Goal: Information Seeking & Learning: Find specific fact

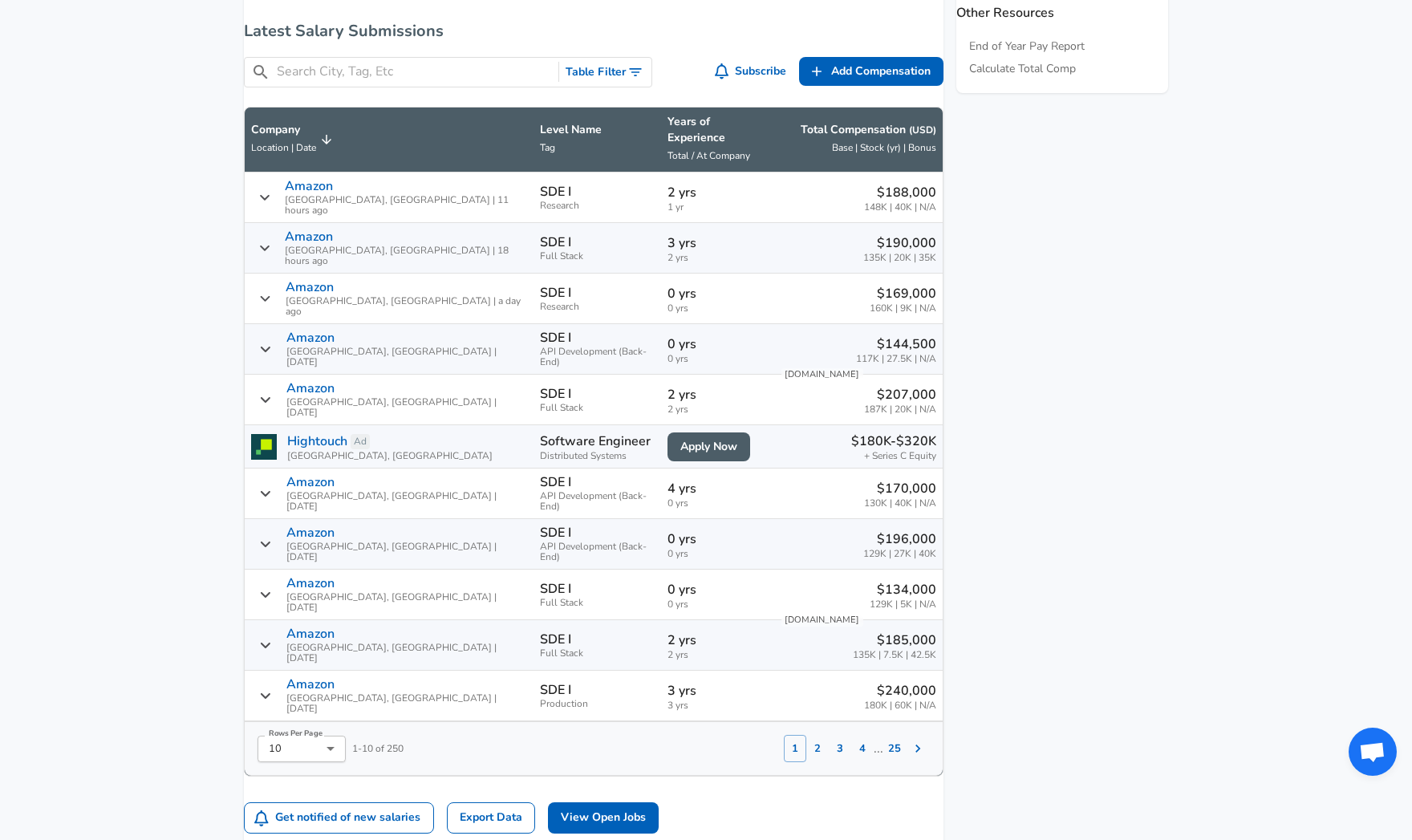
scroll to position [1041, 0]
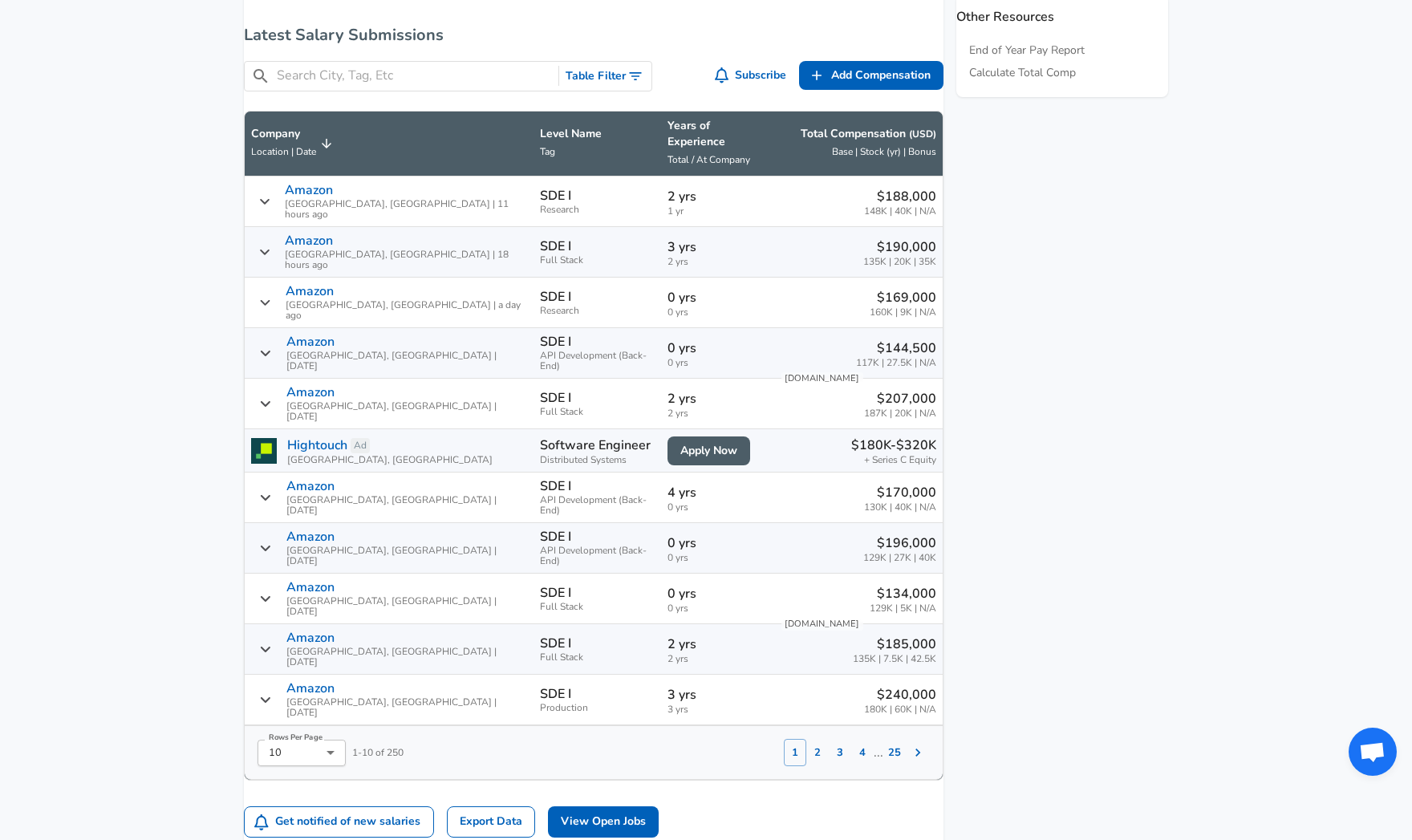
click at [533, 86] on input "Search City, Tag, Etc" at bounding box center [414, 76] width 275 height 20
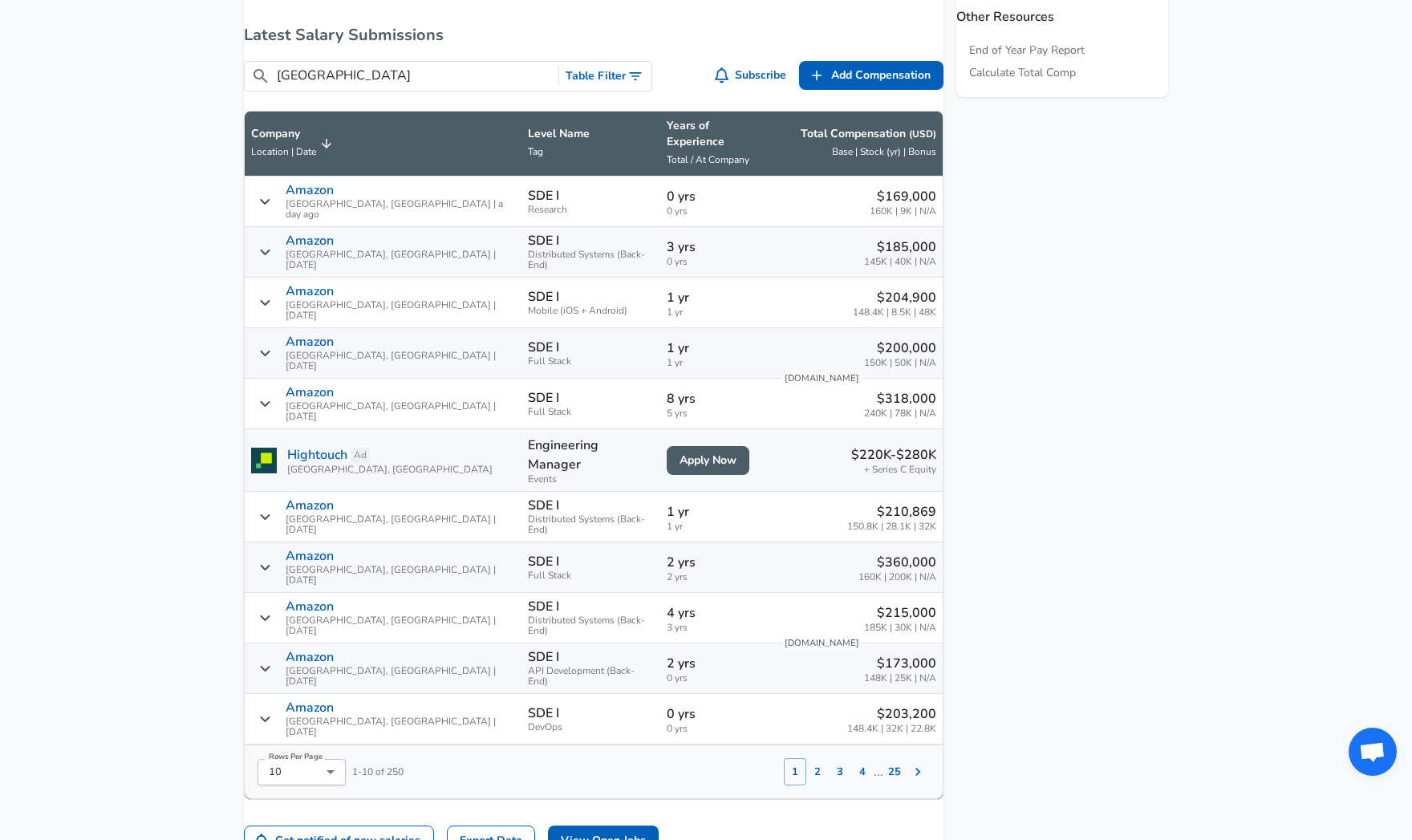
type input "[GEOGRAPHIC_DATA]"
click at [806, 758] on button "2" at bounding box center [817, 772] width 22 height 28
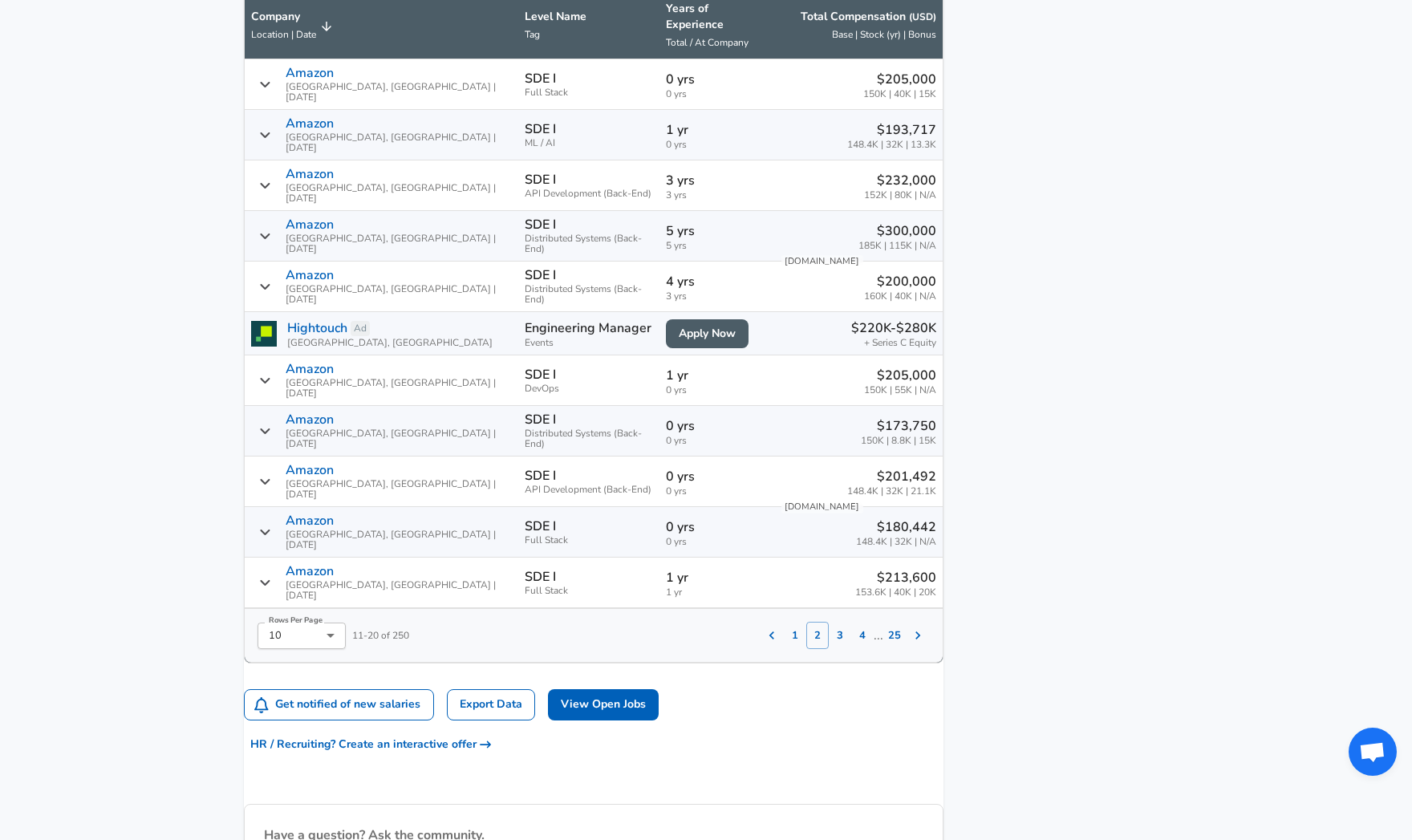
scroll to position [1147, 0]
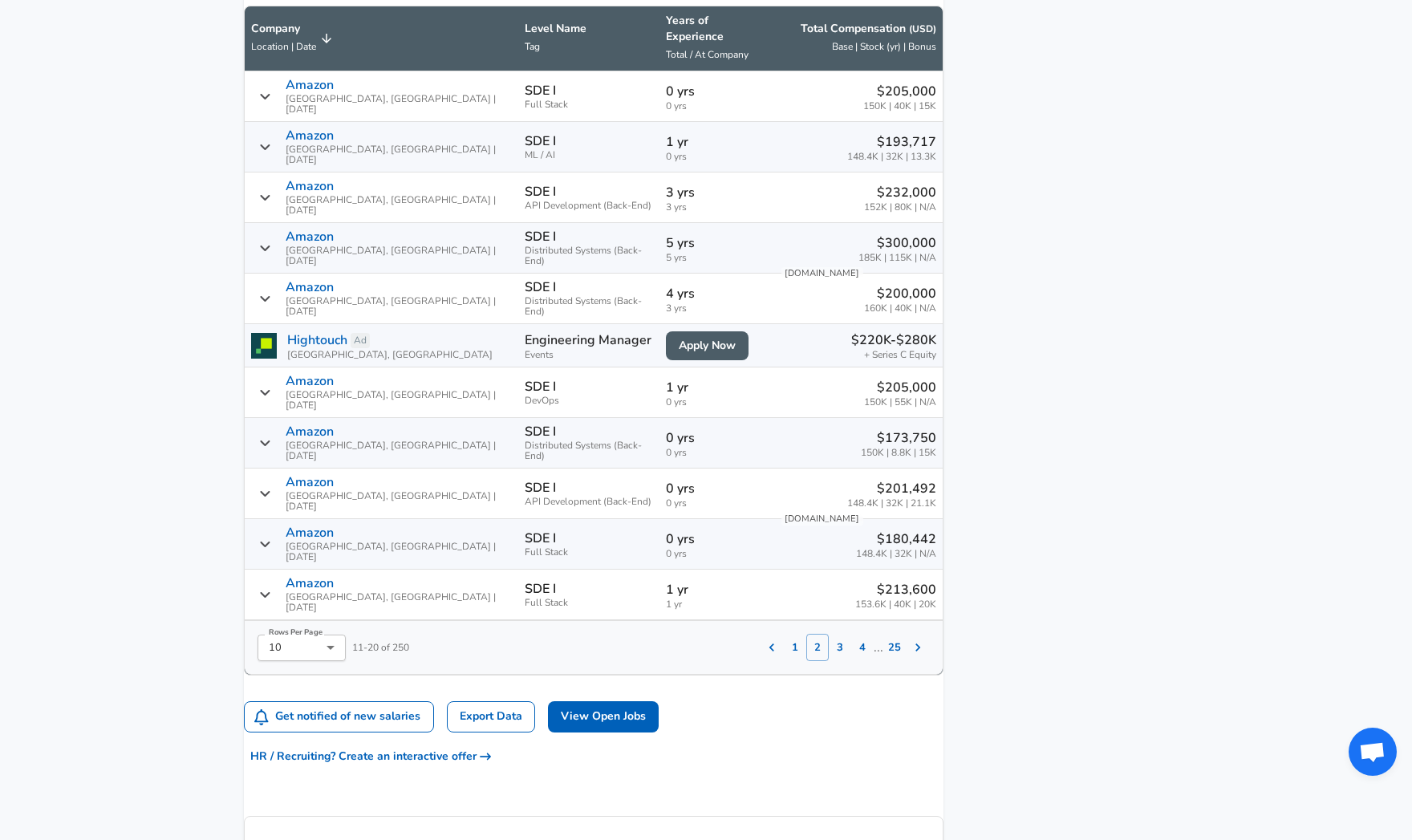
click at [829, 633] on button "3" at bounding box center [840, 647] width 22 height 28
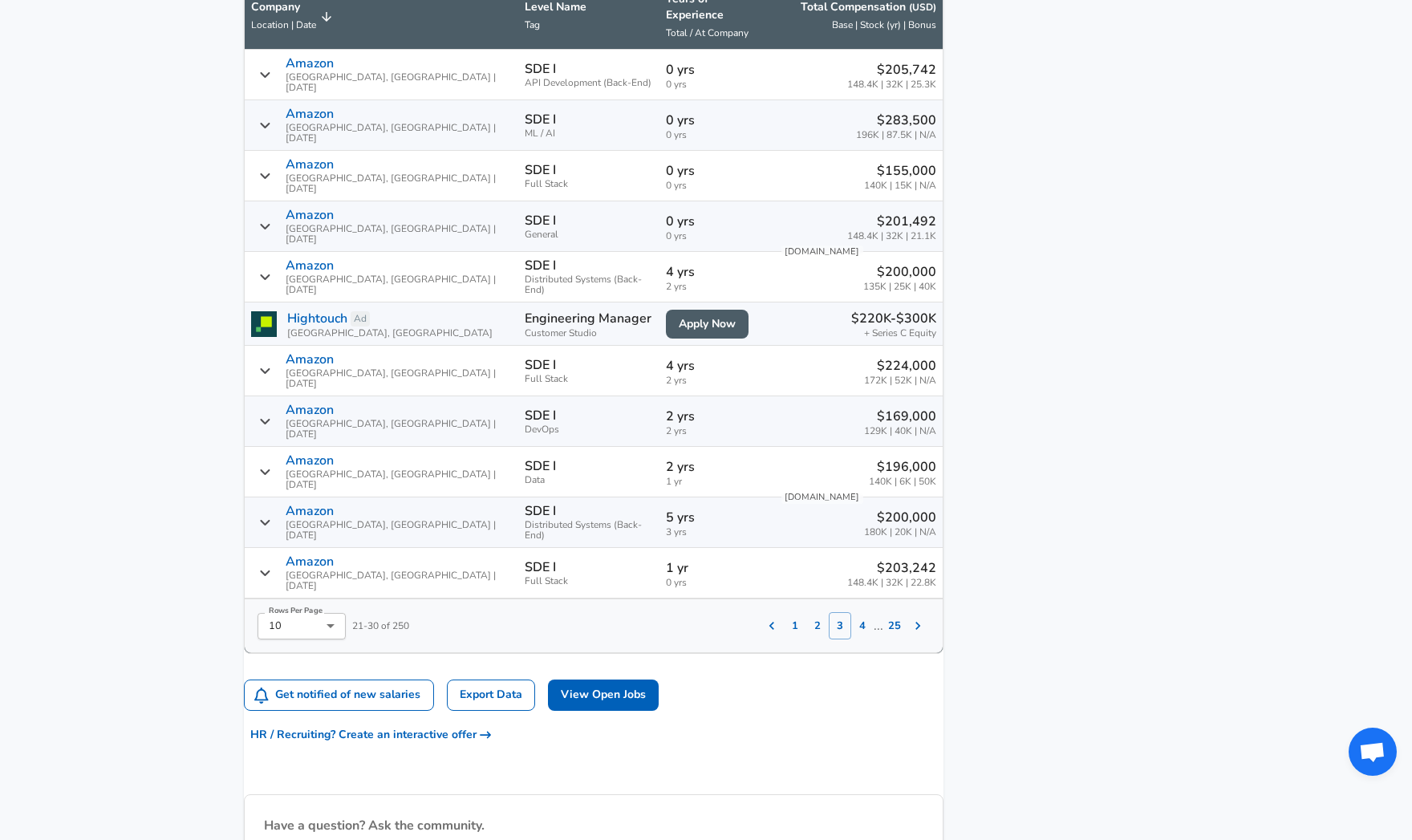
click at [852, 612] on button "4" at bounding box center [862, 626] width 22 height 28
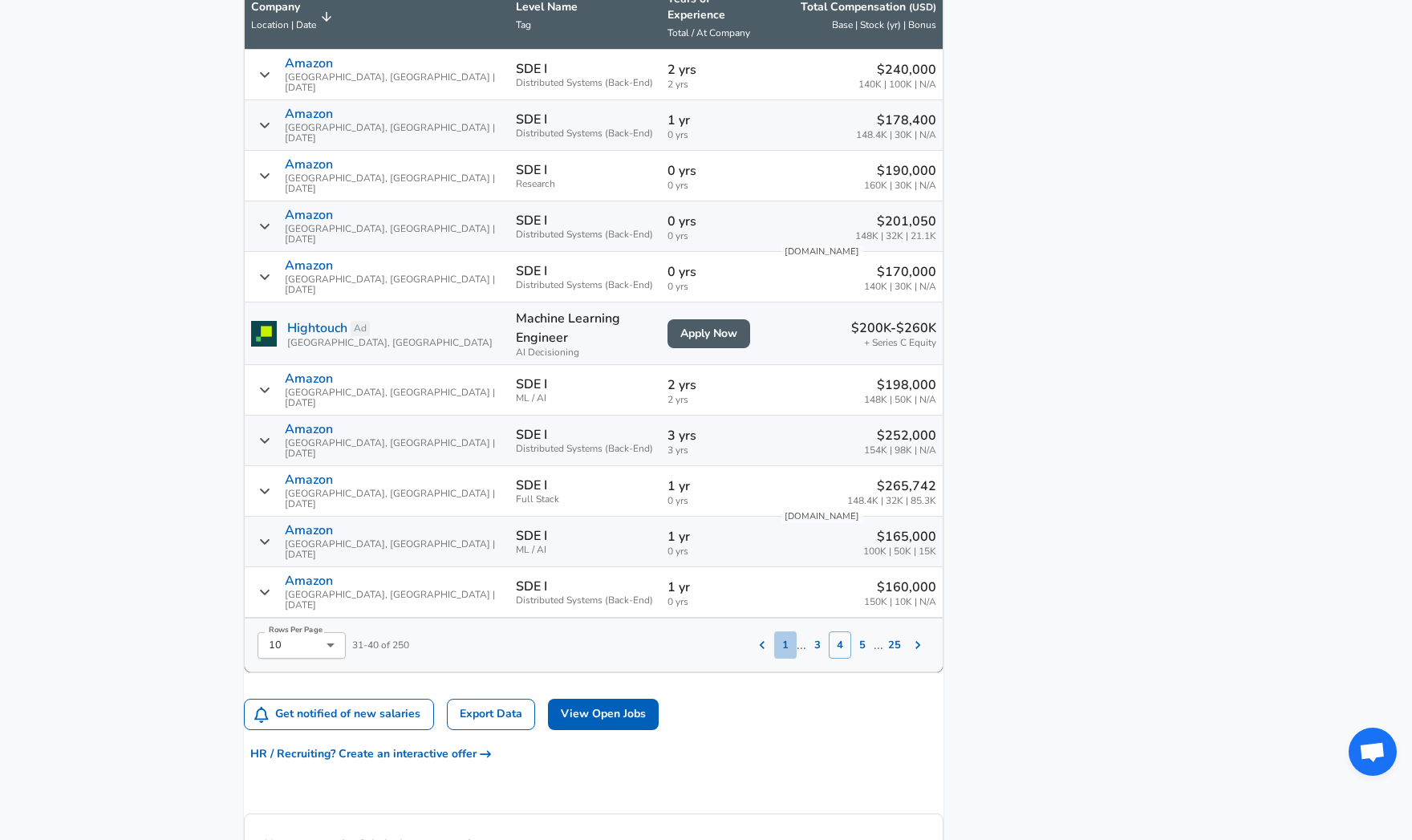
click at [774, 632] on button "1" at bounding box center [785, 645] width 22 height 28
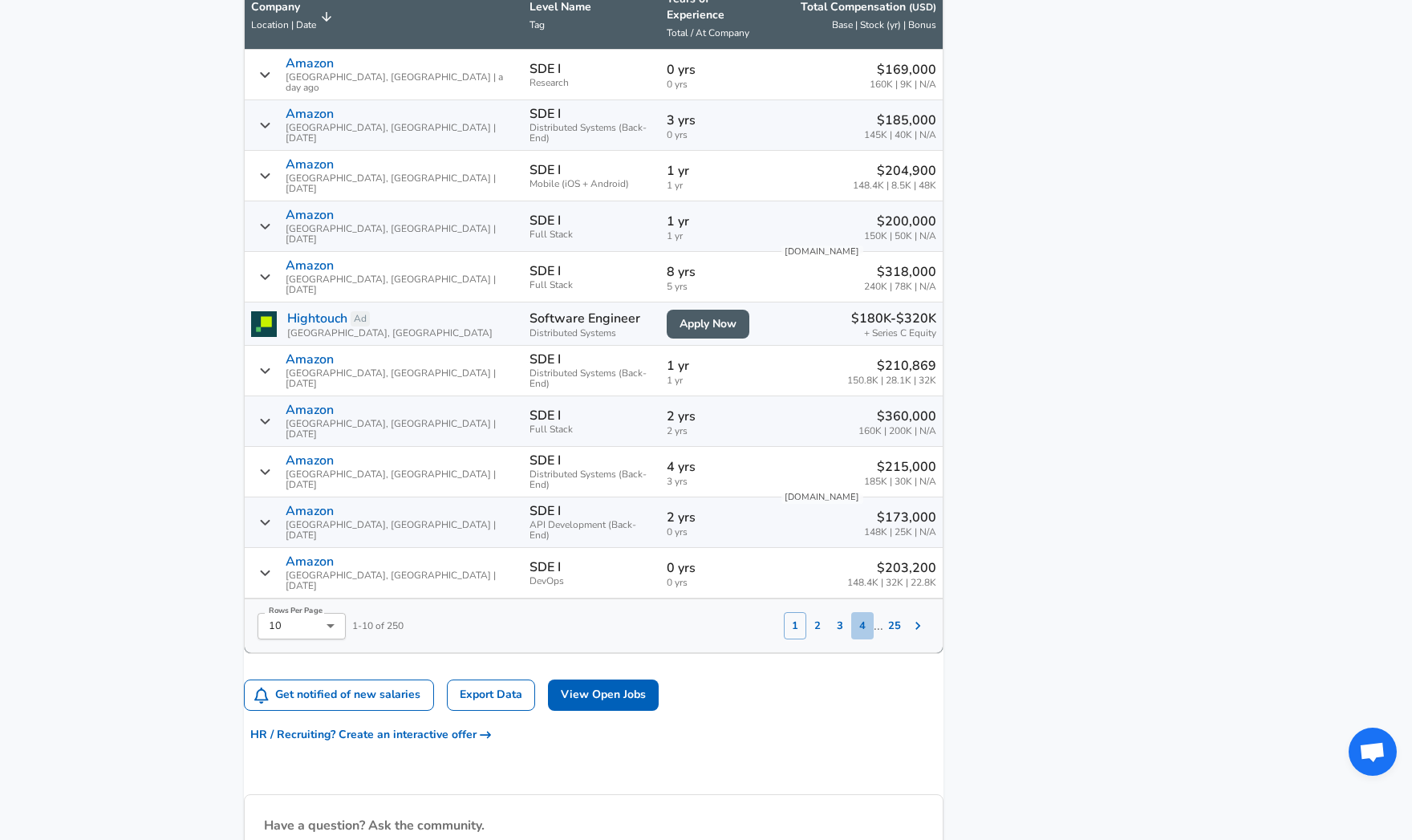
click at [851, 612] on button "4" at bounding box center [862, 626] width 22 height 28
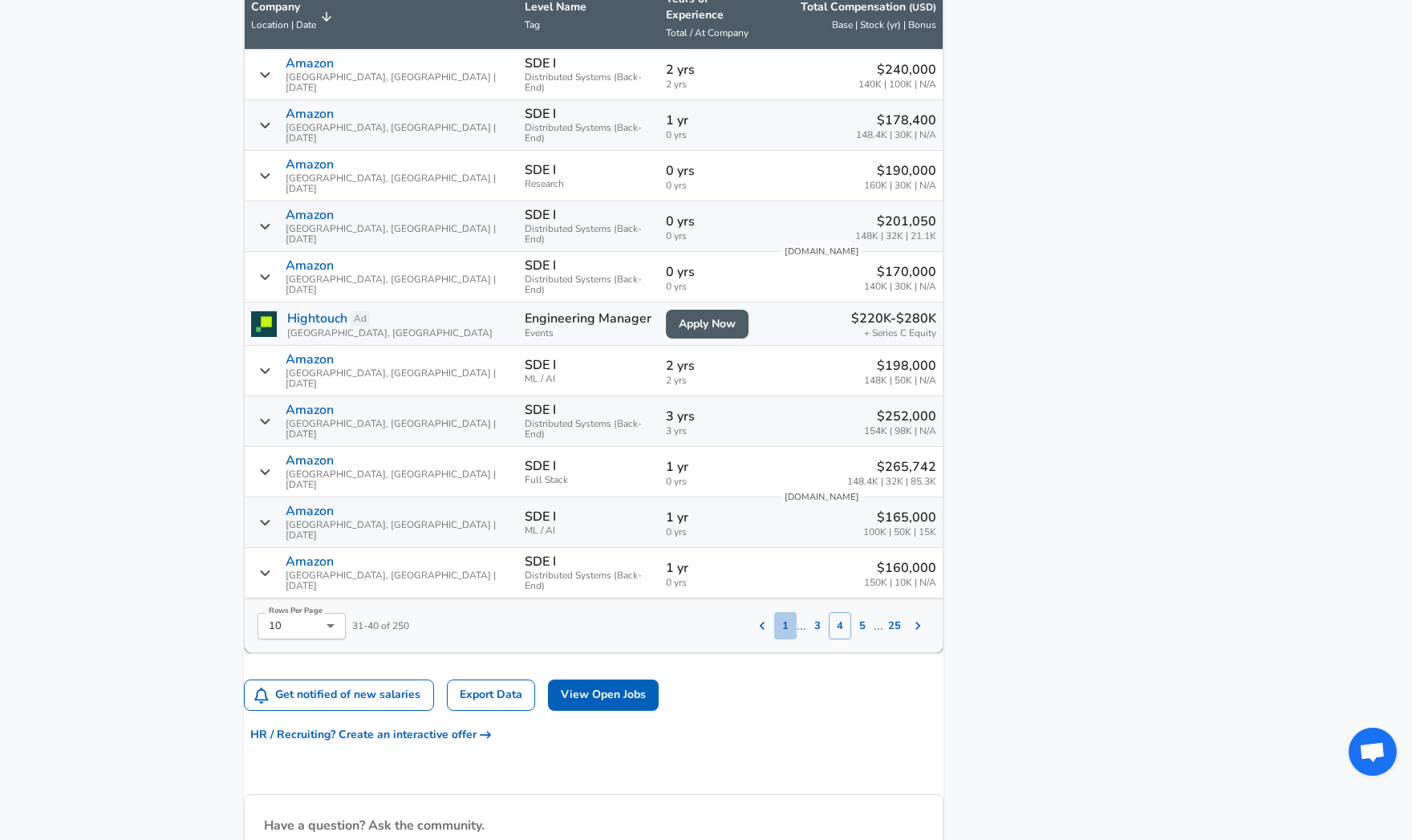
click at [774, 612] on button "1" at bounding box center [785, 626] width 22 height 28
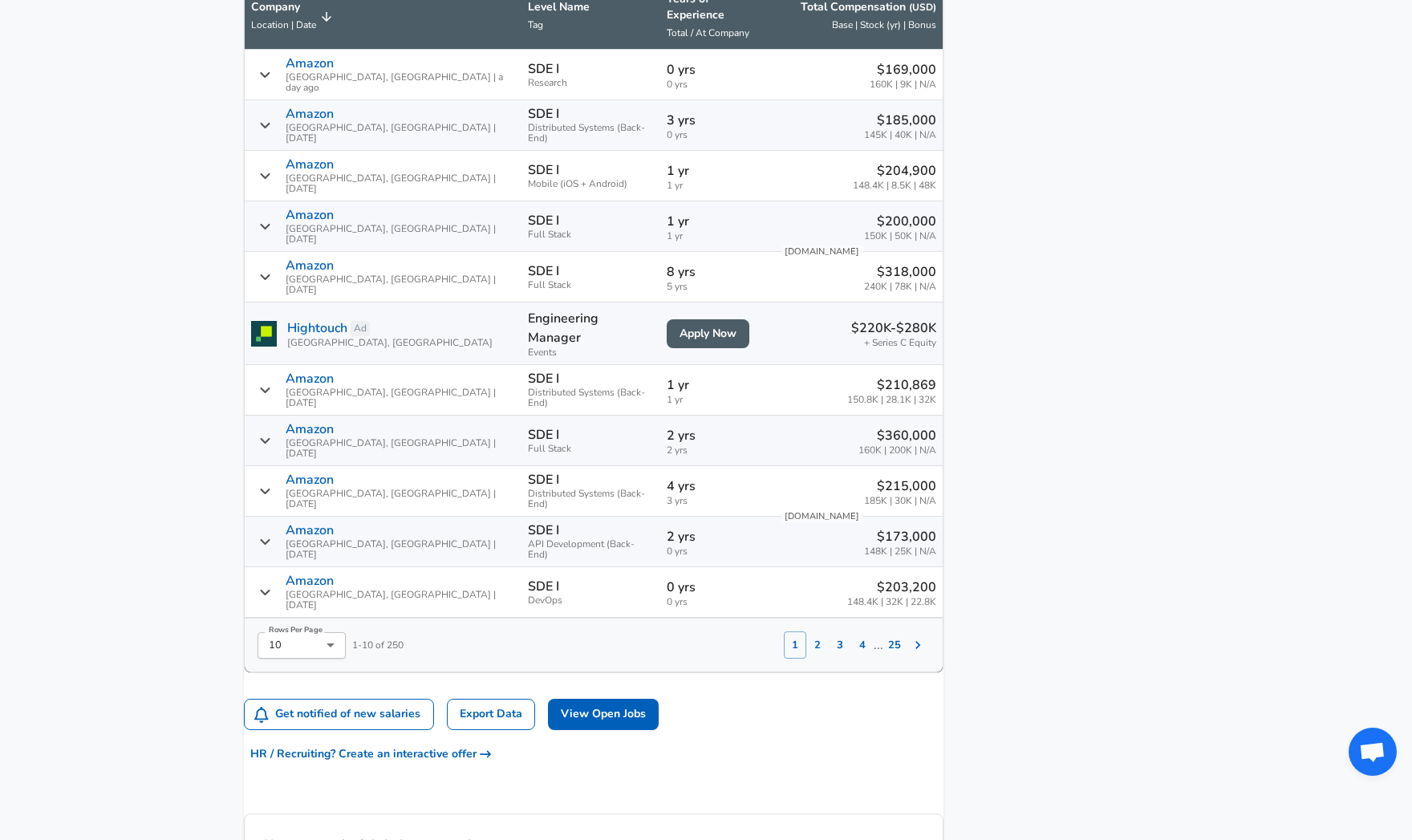
click at [806, 632] on button "2" at bounding box center [817, 645] width 22 height 28
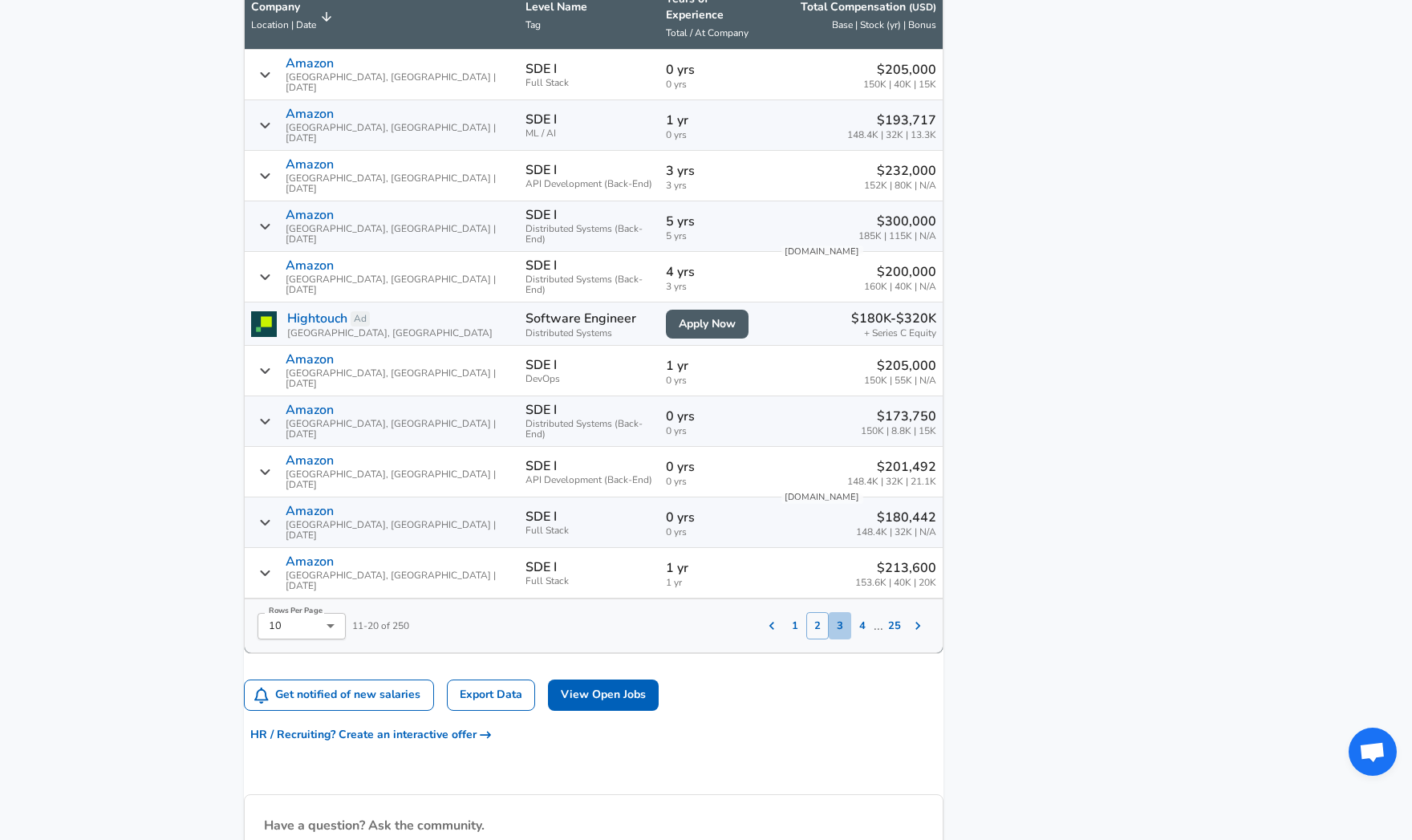
click at [829, 612] on button "3" at bounding box center [840, 626] width 22 height 28
click at [851, 612] on button "4" at bounding box center [862, 626] width 22 height 28
click at [851, 612] on button "5" at bounding box center [862, 626] width 22 height 28
drag, startPoint x: 843, startPoint y: 575, endPoint x: 819, endPoint y: 576, distance: 24.0
click at [851, 612] on button "6" at bounding box center [862, 626] width 22 height 28
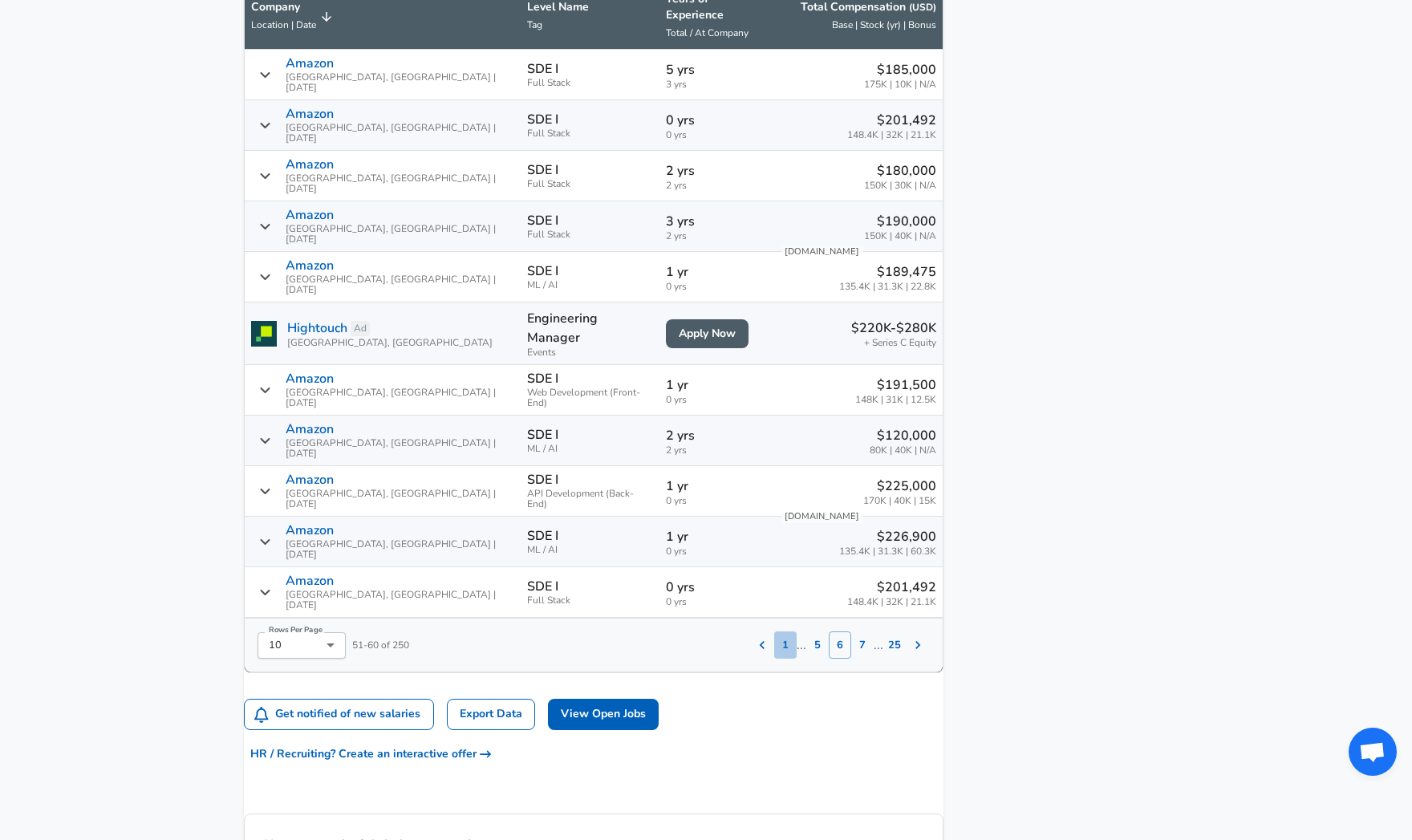
click at [774, 632] on button "1" at bounding box center [785, 645] width 22 height 28
